Goal: Task Accomplishment & Management: Manage account settings

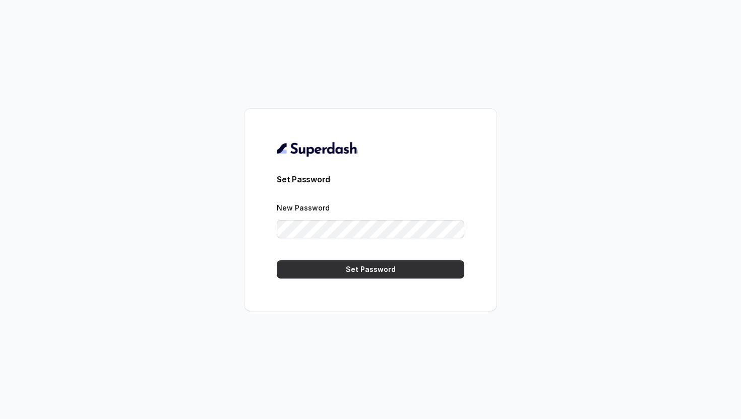
click at [338, 271] on button "Set Password" at bounding box center [370, 269] width 187 height 18
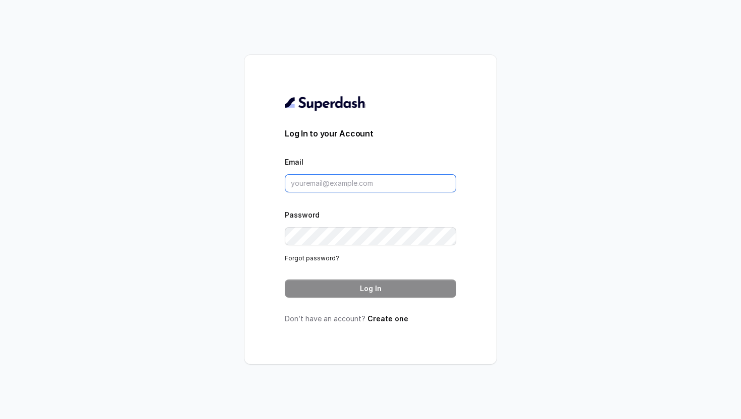
click at [347, 181] on input "Email" at bounding box center [370, 183] width 171 height 18
click at [373, 178] on input "Email" at bounding box center [370, 183] width 171 height 18
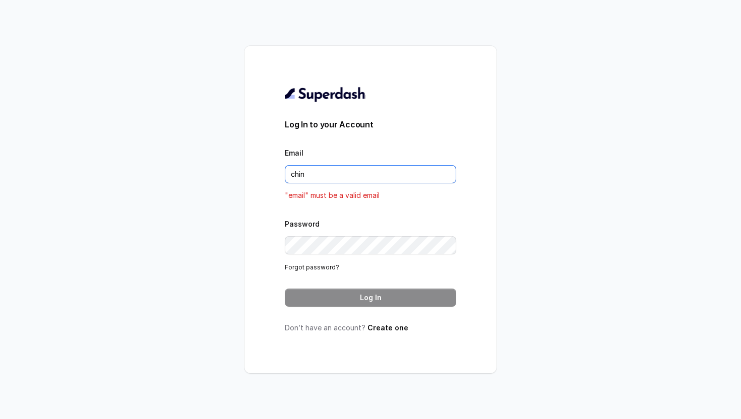
type input "[PERSON_NAME][EMAIL_ADDRESS][PERSON_NAME][DOMAIN_NAME]"
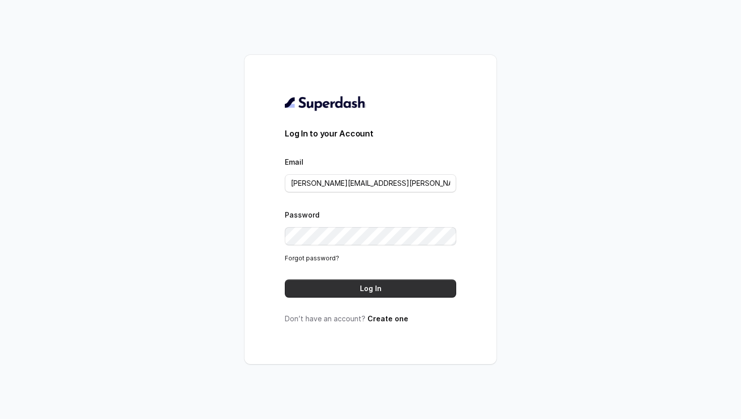
click at [372, 285] on button "Log In" at bounding box center [370, 289] width 171 height 18
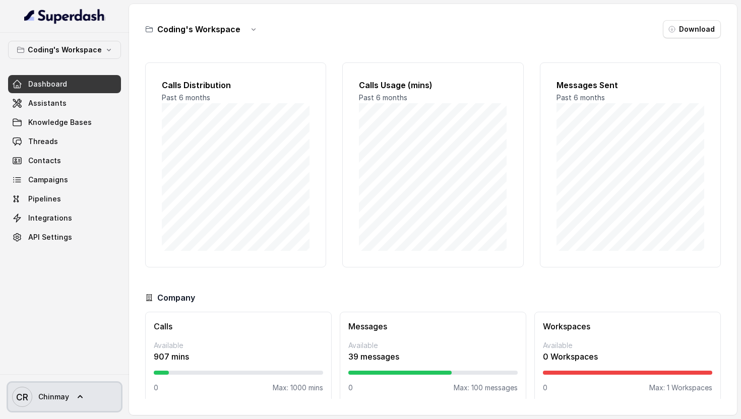
click at [53, 399] on span "Chinmay" at bounding box center [53, 397] width 31 height 10
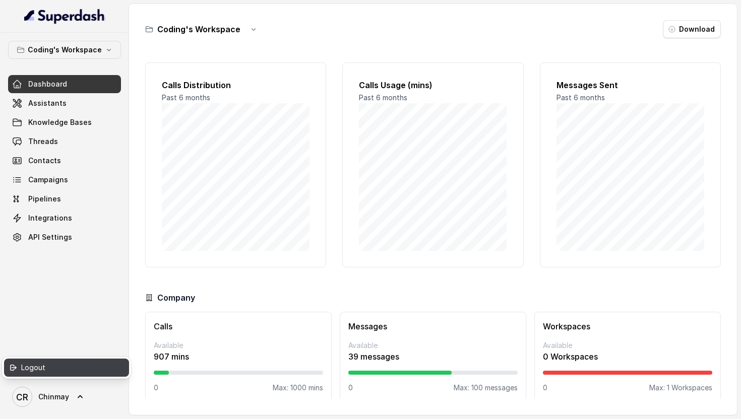
click at [65, 369] on div "Logout" at bounding box center [64, 368] width 86 height 12
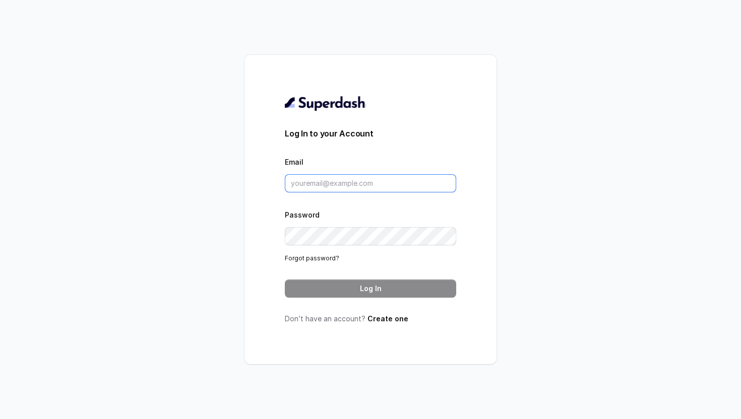
click at [320, 182] on input "Email" at bounding box center [370, 183] width 171 height 18
type input "chinmay.ramraika@codingninjas.com"
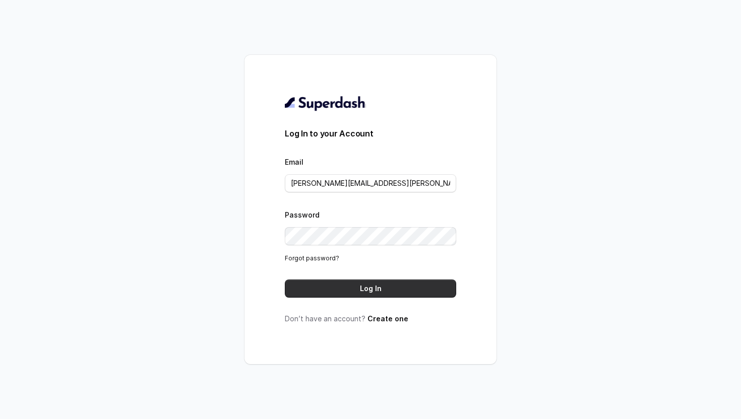
click at [370, 290] on button "Log In" at bounding box center [370, 289] width 171 height 18
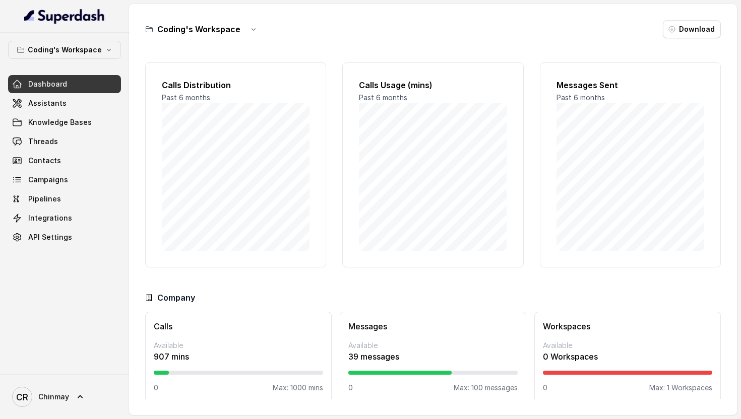
click at [39, 84] on span "Dashboard" at bounding box center [47, 84] width 39 height 10
click at [71, 231] on link "API Settings" at bounding box center [64, 237] width 113 height 18
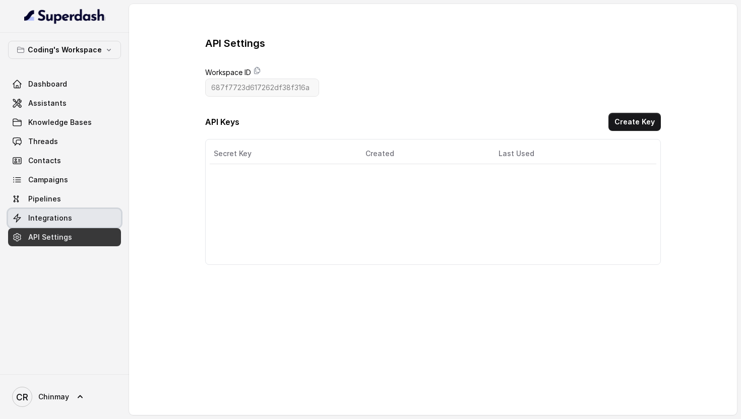
click at [53, 222] on span "Integrations" at bounding box center [50, 218] width 44 height 10
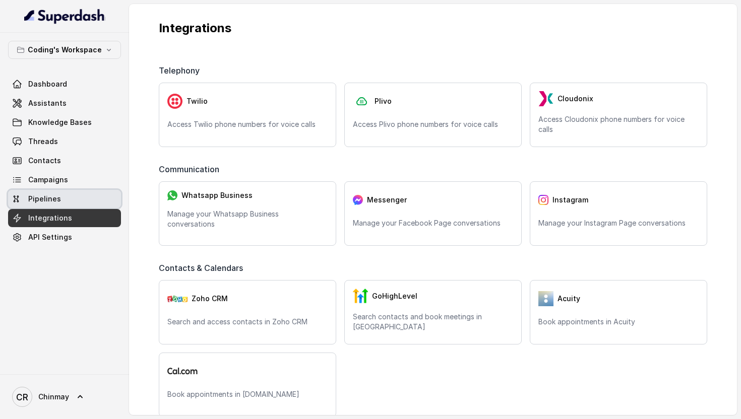
click at [65, 199] on link "Pipelines" at bounding box center [64, 199] width 113 height 18
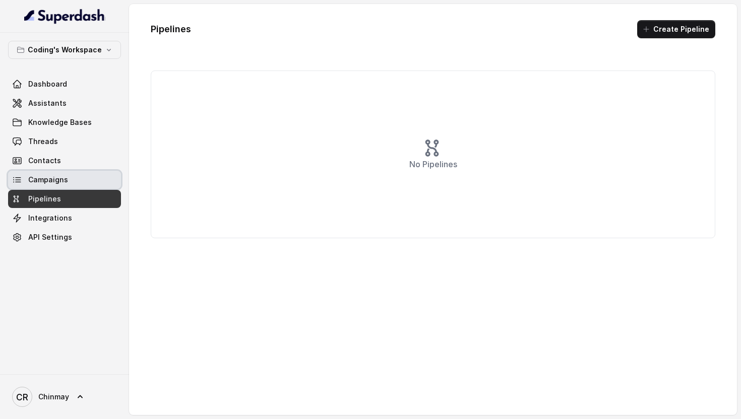
click at [79, 184] on link "Campaigns" at bounding box center [64, 180] width 113 height 18
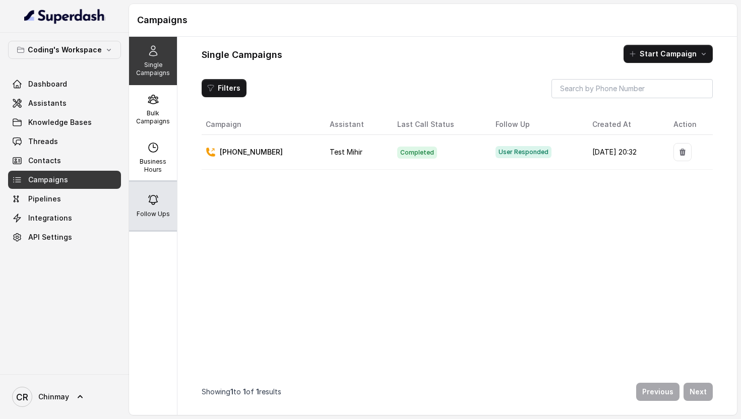
click at [157, 215] on p "Follow Ups" at bounding box center [153, 214] width 33 height 8
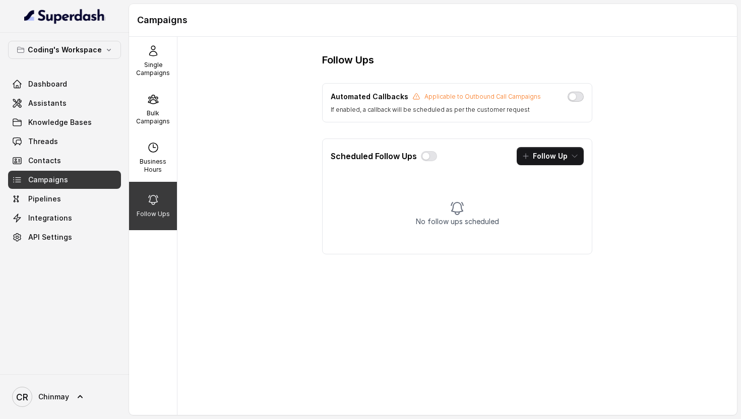
click at [569, 95] on button "button" at bounding box center [575, 97] width 16 height 10
click at [425, 156] on button "button" at bounding box center [429, 156] width 16 height 10
click at [544, 159] on button "Follow Up" at bounding box center [549, 156] width 67 height 18
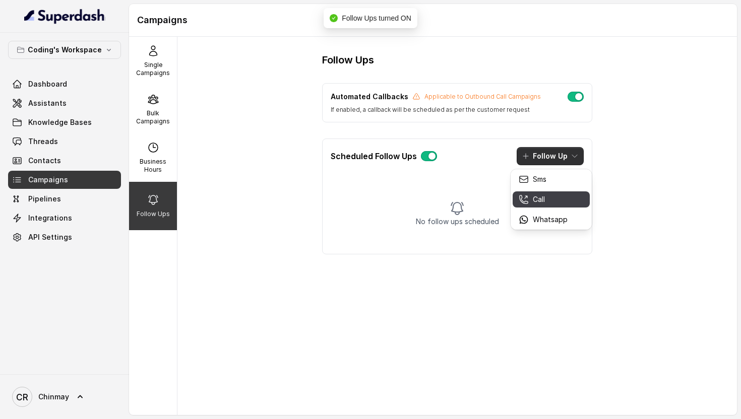
click at [533, 203] on p "Call" at bounding box center [539, 199] width 12 height 10
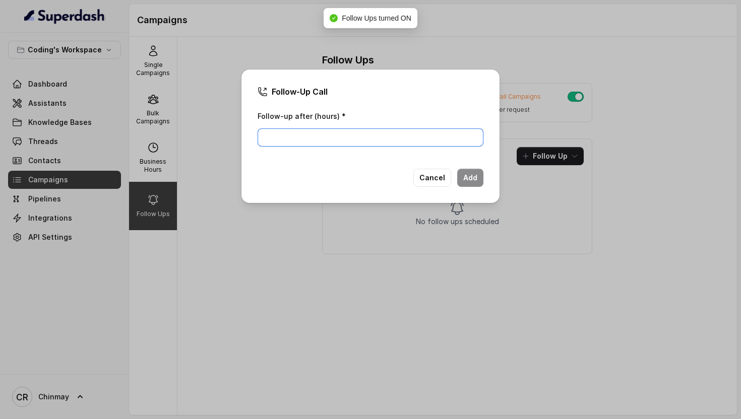
click at [342, 133] on input "Follow-up after (hours) *" at bounding box center [370, 137] width 226 height 18
type input "4"
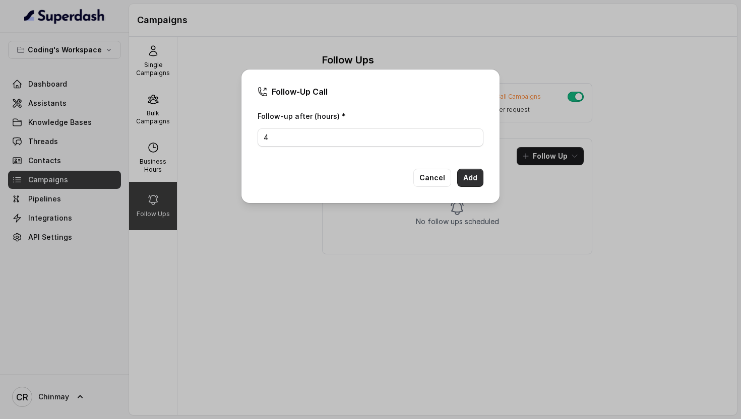
click at [473, 174] on button "Add" at bounding box center [470, 178] width 26 height 18
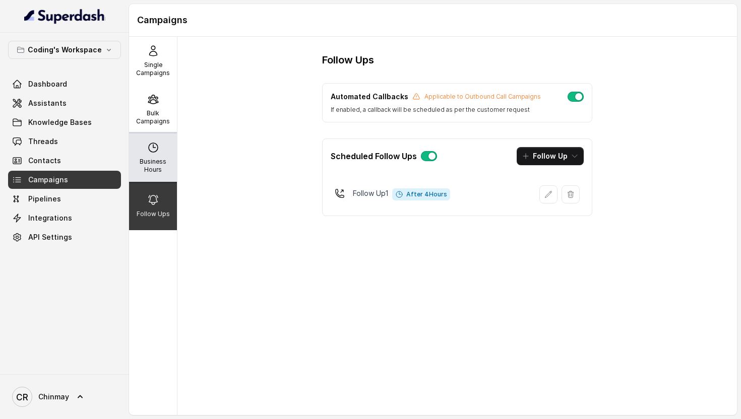
click at [163, 148] on div "Business Hours" at bounding box center [153, 158] width 48 height 48
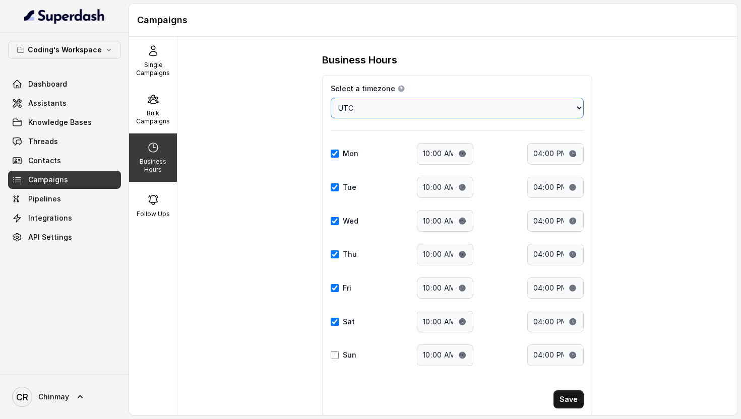
click at [403, 107] on select "Choose a timezone Africa/Abidjan Africa/Accra Africa/Addis_Ababa Africa/Algiers…" at bounding box center [457, 108] width 253 height 21
select select "Asia/Kolkata"
click at [331, 98] on select "Choose a timezone Africa/Abidjan Africa/Accra Africa/Addis_Ababa Africa/Algiers…" at bounding box center [457, 108] width 253 height 21
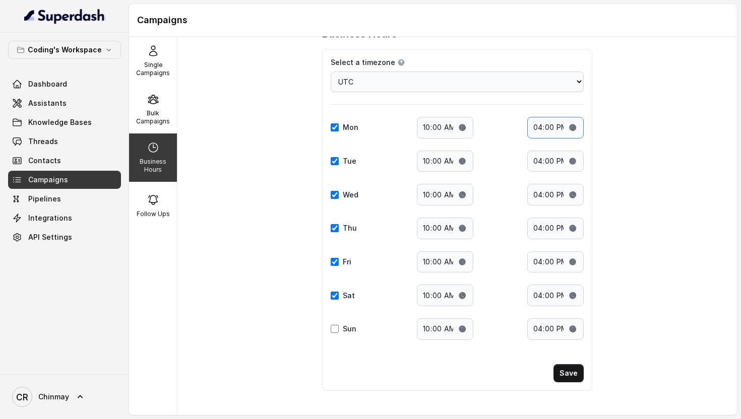
click at [530, 123] on input "16:00" at bounding box center [555, 128] width 56 height 22
type input "20:00"
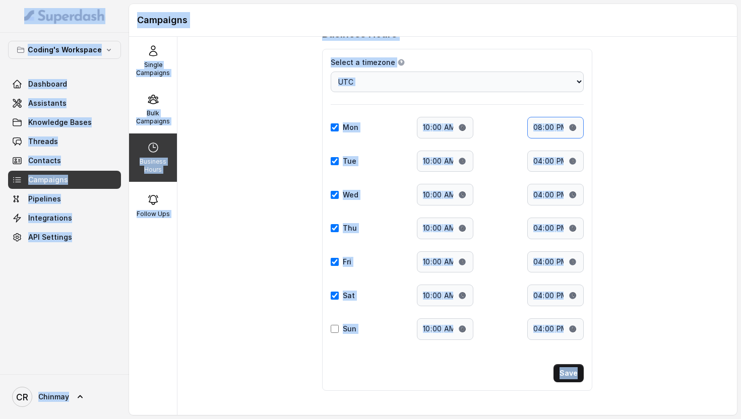
copy div "Coding's Workspace Dashboard Assistants Knowledge Bases Threads Contacts Campai…"
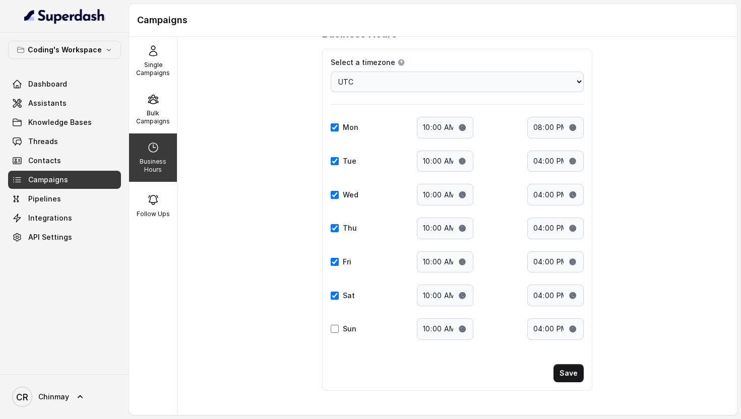
click at [617, 139] on div "Business Hours Select a timezone Details Select a timezone that fits your locat…" at bounding box center [456, 226] width 559 height 378
click at [539, 161] on input "16:00" at bounding box center [555, 162] width 56 height 22
type input "20:00"
click at [535, 193] on input "16:00" at bounding box center [555, 195] width 56 height 22
type input "20:00"
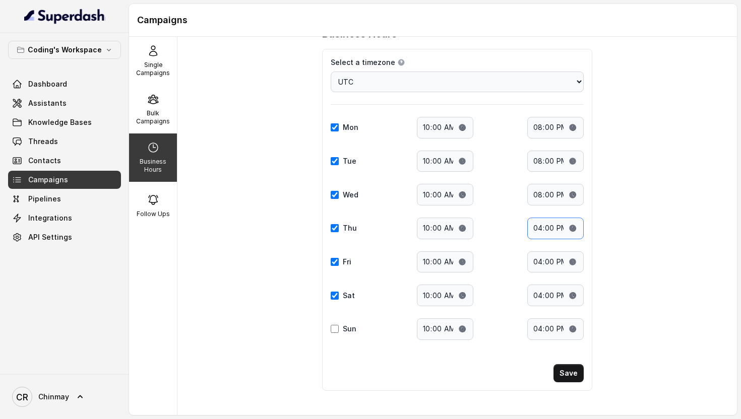
click at [534, 230] on input "16:00" at bounding box center [555, 229] width 56 height 22
type input "20:00"
click at [537, 260] on input "16:00" at bounding box center [555, 262] width 56 height 22
type input "20:00"
click at [539, 301] on input "16:00" at bounding box center [555, 296] width 56 height 22
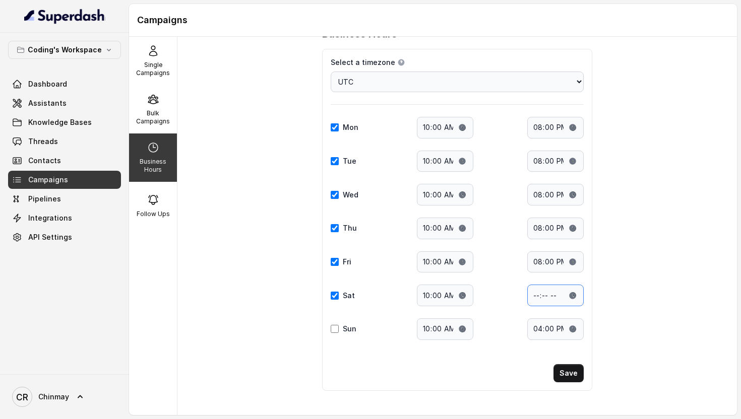
type input "20:00"
click at [539, 327] on input "16:00" at bounding box center [555, 329] width 56 height 22
type input "20:00"
click at [330, 328] on div "Select a timezone Details Select a timezone that fits your location to accurate…" at bounding box center [457, 220] width 270 height 342
click at [331, 328] on input "Sun" at bounding box center [335, 329] width 8 height 8
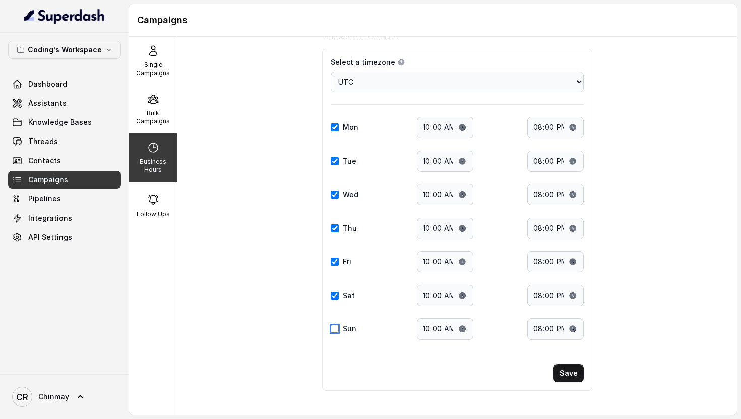
checkbox input "true"
click at [575, 378] on button "Save" at bounding box center [568, 373] width 30 height 18
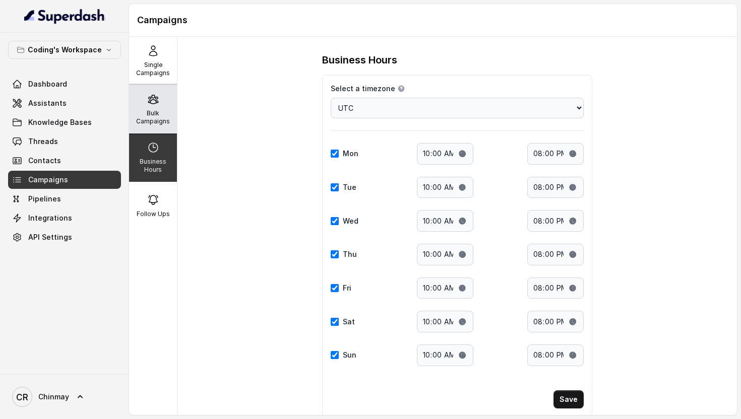
click at [159, 114] on p "Bulk Campaigns" at bounding box center [153, 117] width 40 height 16
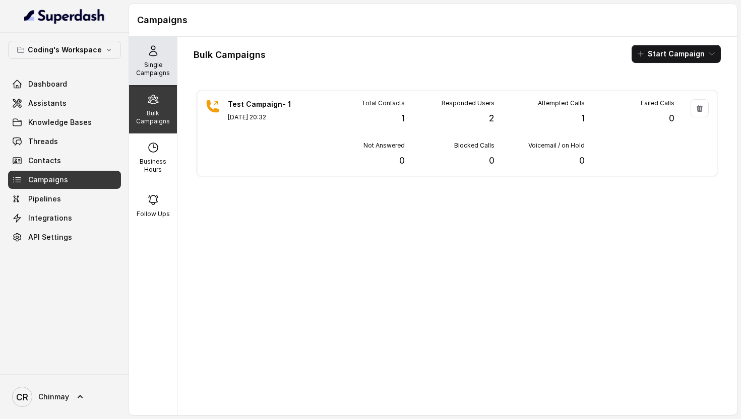
click at [148, 47] on icon at bounding box center [153, 51] width 12 height 12
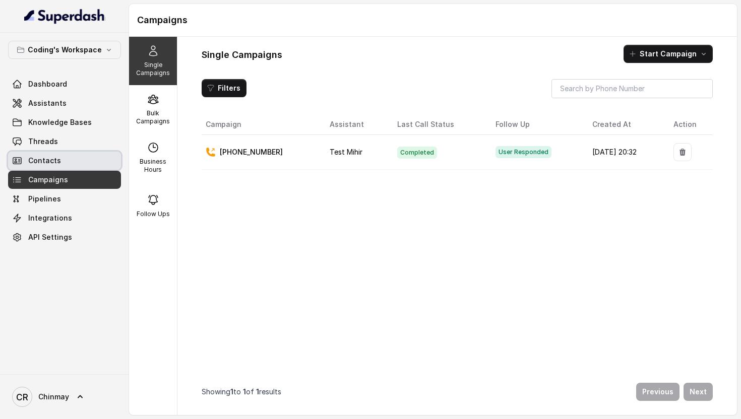
click at [65, 164] on link "Contacts" at bounding box center [64, 161] width 113 height 18
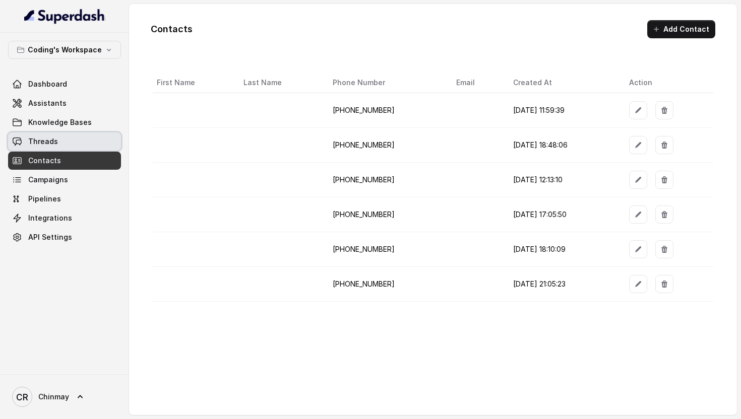
click at [70, 138] on link "Threads" at bounding box center [64, 142] width 113 height 18
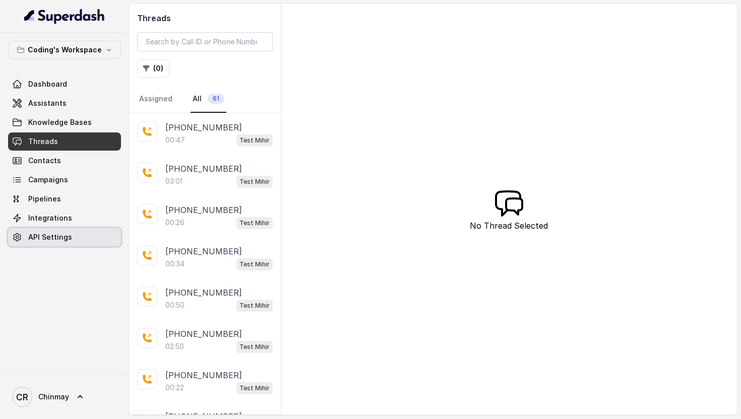
click at [41, 236] on span "API Settings" at bounding box center [50, 237] width 44 height 10
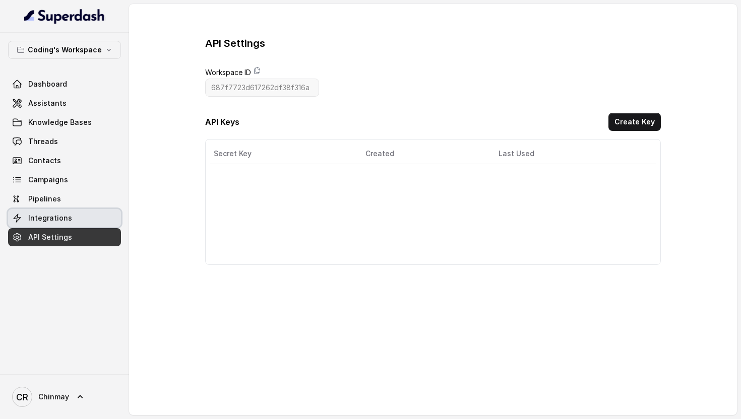
click at [60, 219] on span "Integrations" at bounding box center [50, 218] width 44 height 10
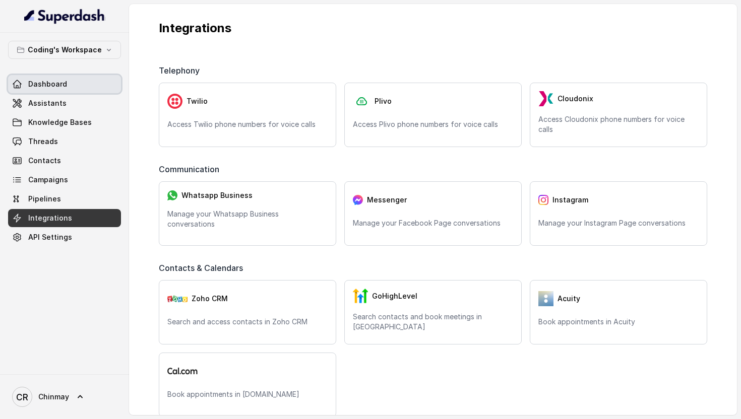
click at [49, 82] on span "Dashboard" at bounding box center [47, 84] width 39 height 10
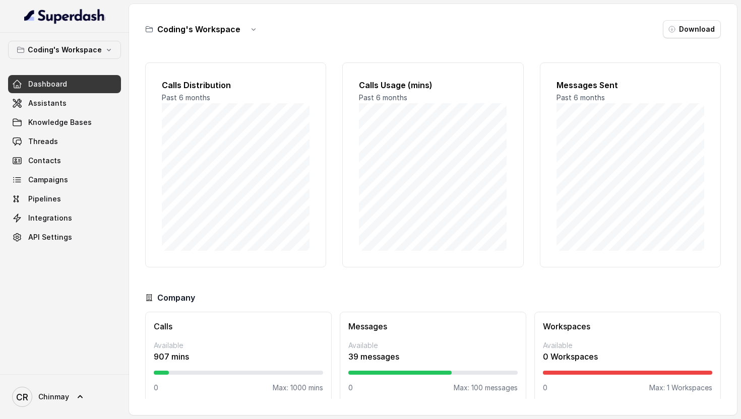
click at [63, 79] on span "Dashboard" at bounding box center [47, 84] width 39 height 10
